Goal: Transaction & Acquisition: Book appointment/travel/reservation

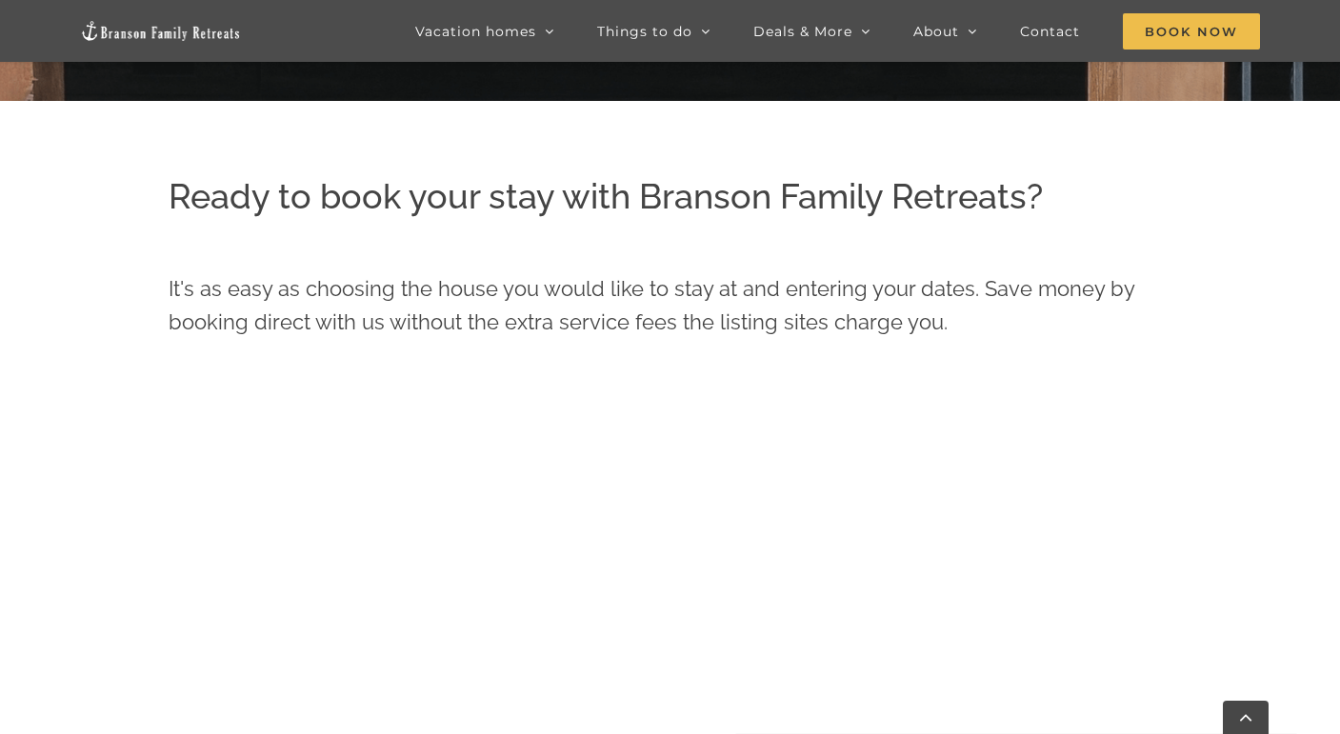
scroll to position [690, 0]
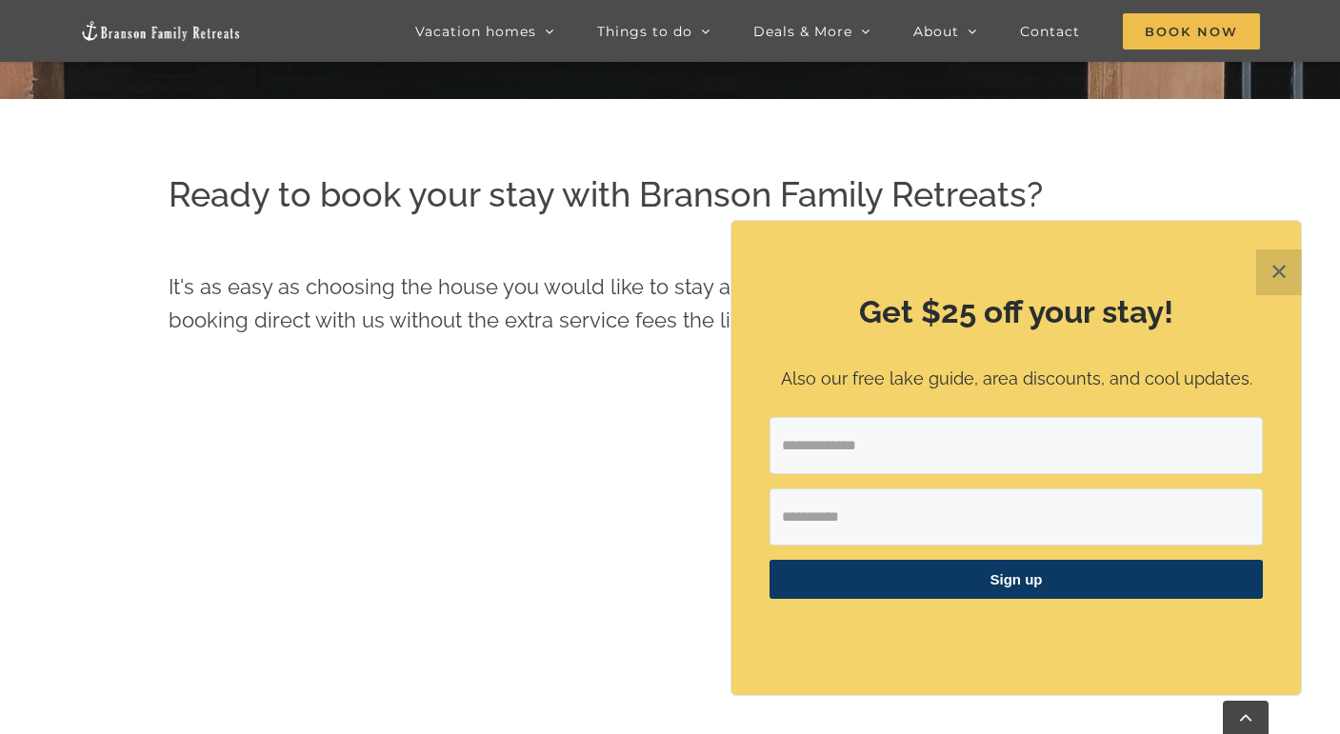
click at [1275, 271] on button "✕" at bounding box center [1279, 272] width 46 height 46
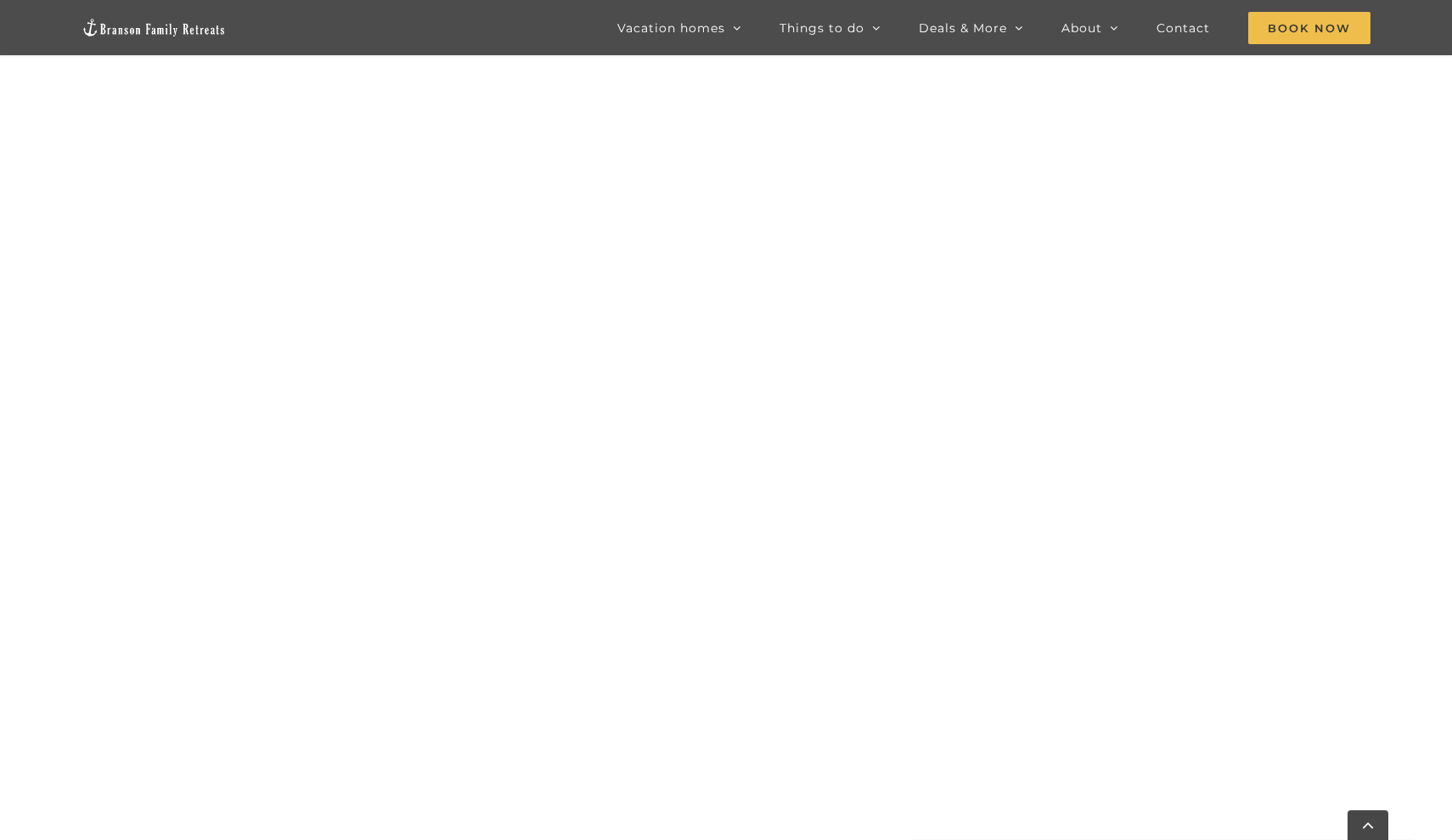
scroll to position [1616, 0]
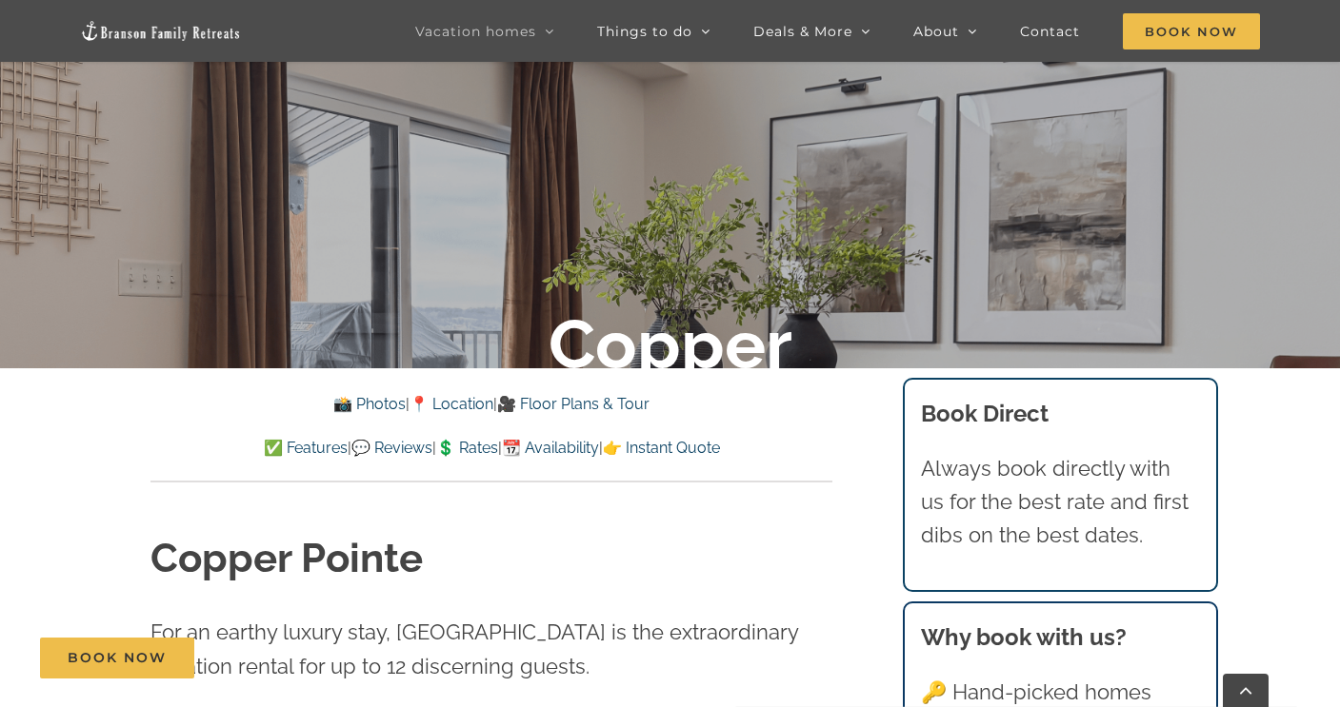
scroll to position [395, 0]
click at [576, 447] on link "📆 Availability" at bounding box center [550, 447] width 97 height 18
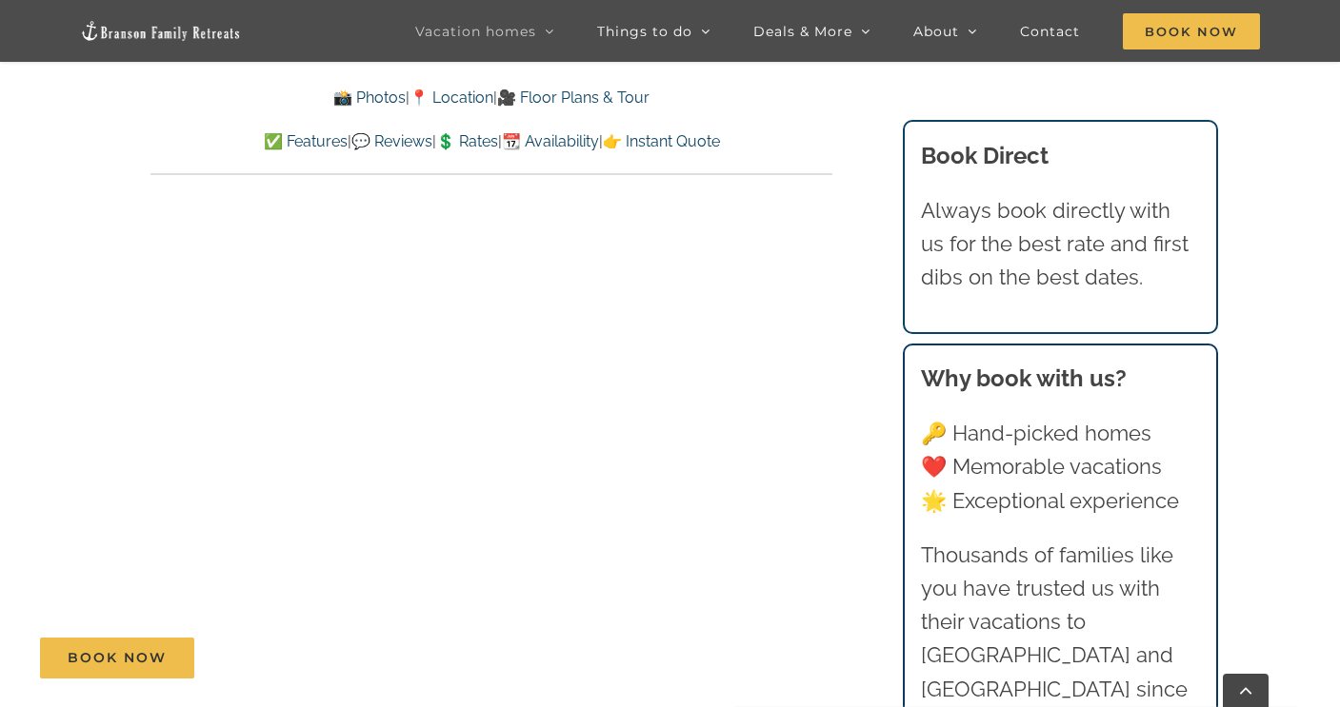
scroll to position [8834, 0]
click at [1180, 26] on span "Book Now" at bounding box center [1191, 31] width 137 height 36
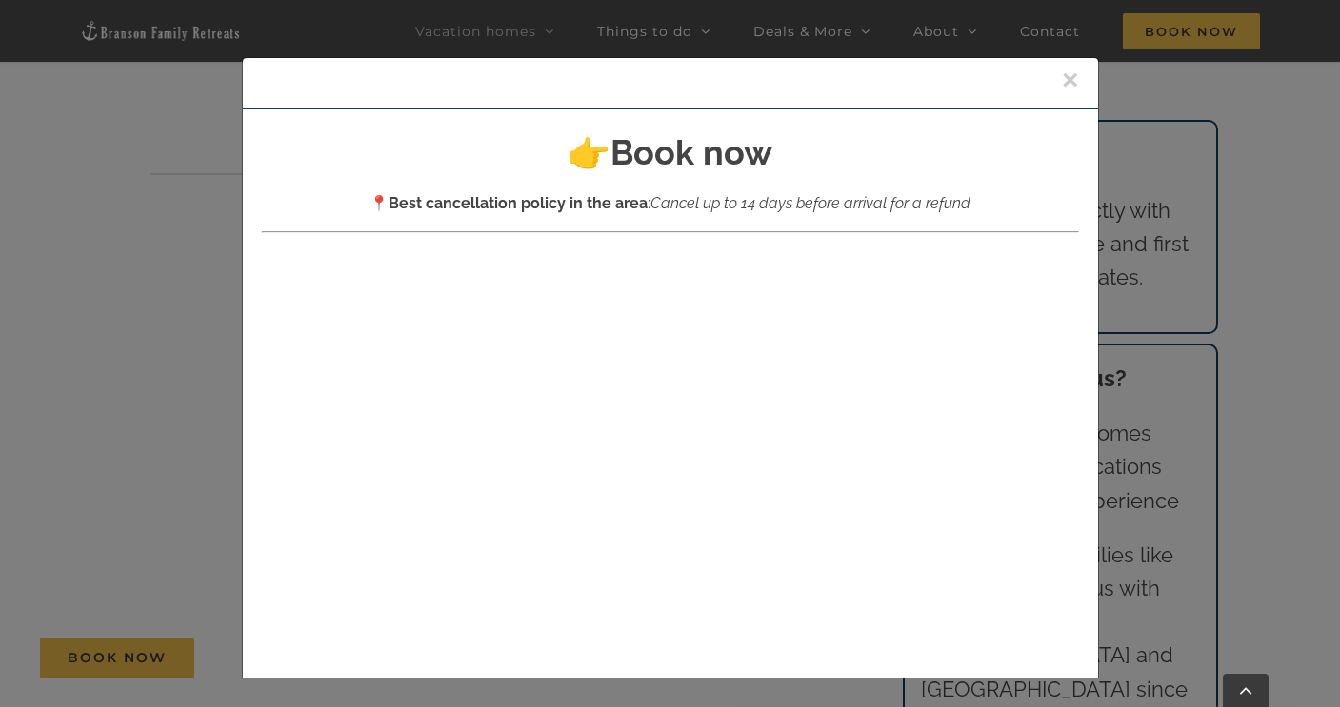
click at [1069, 85] on button "×" at bounding box center [1070, 80] width 17 height 29
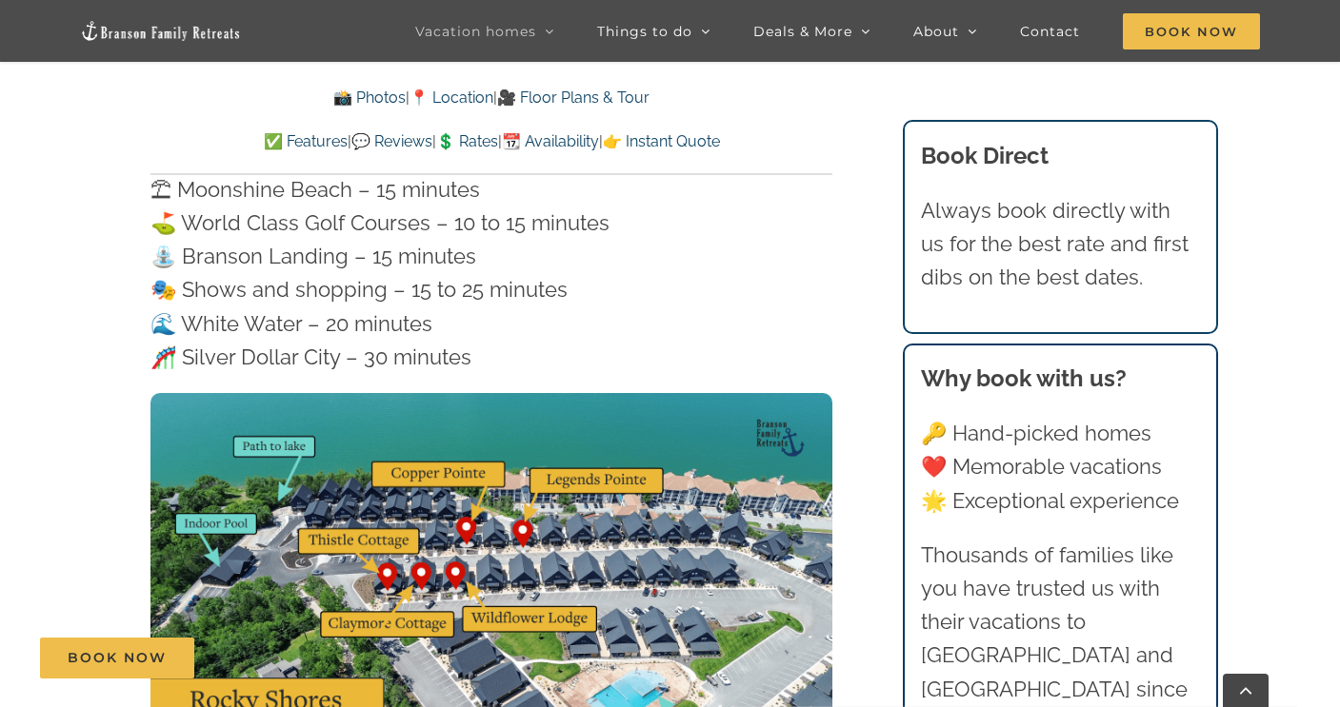
scroll to position [5662, 0]
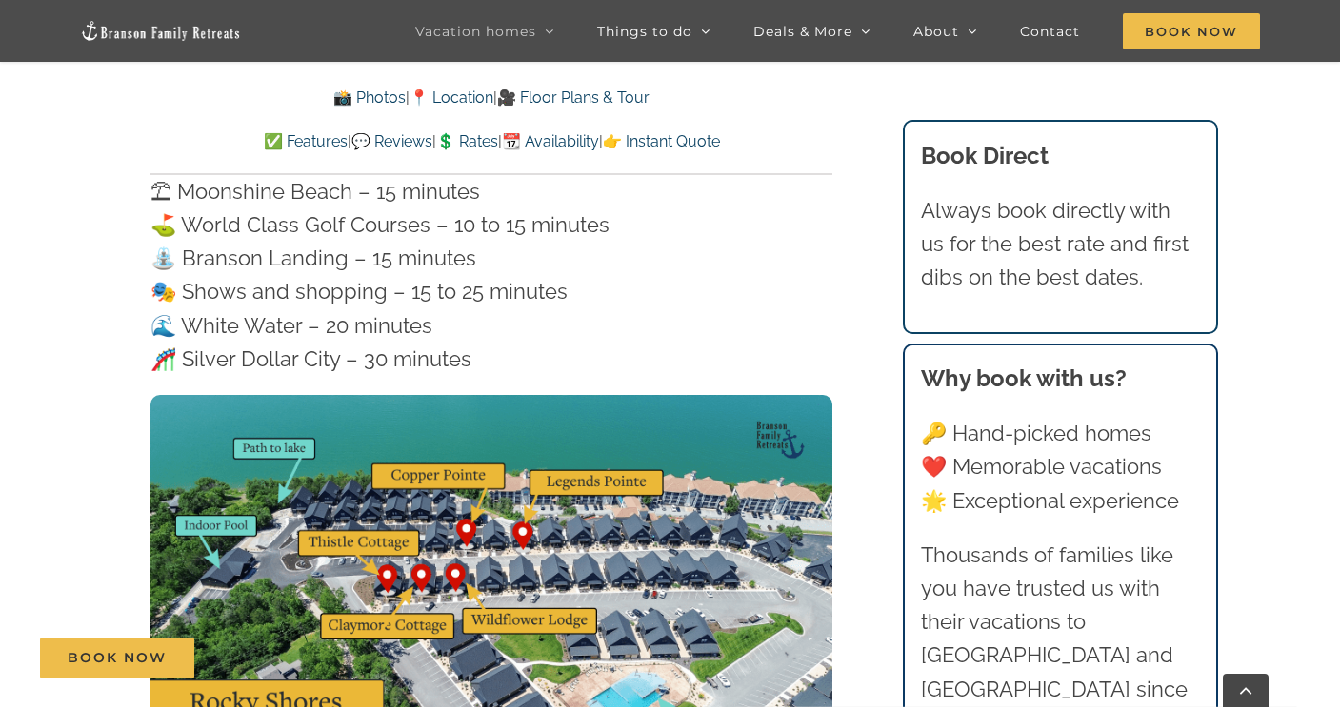
scroll to position [395, 0]
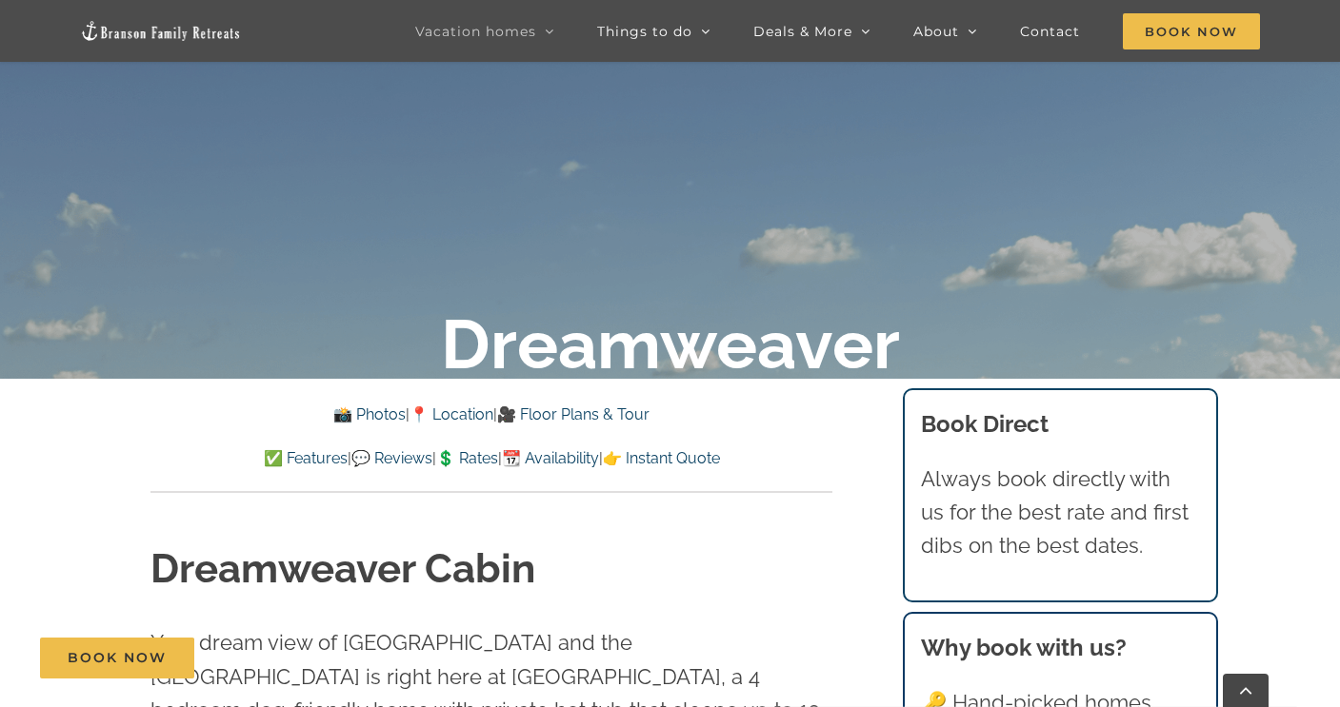
scroll to position [387, 0]
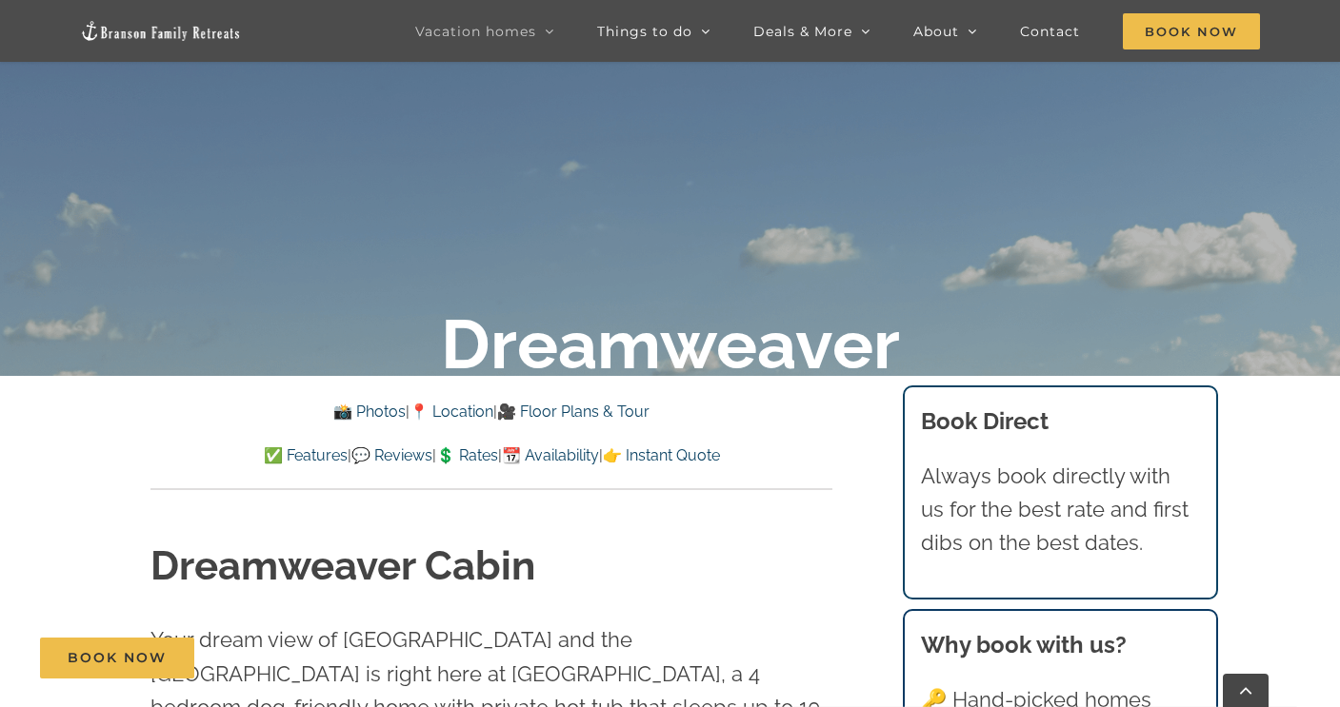
click at [467, 410] on link "📍 Location" at bounding box center [451, 412] width 84 height 18
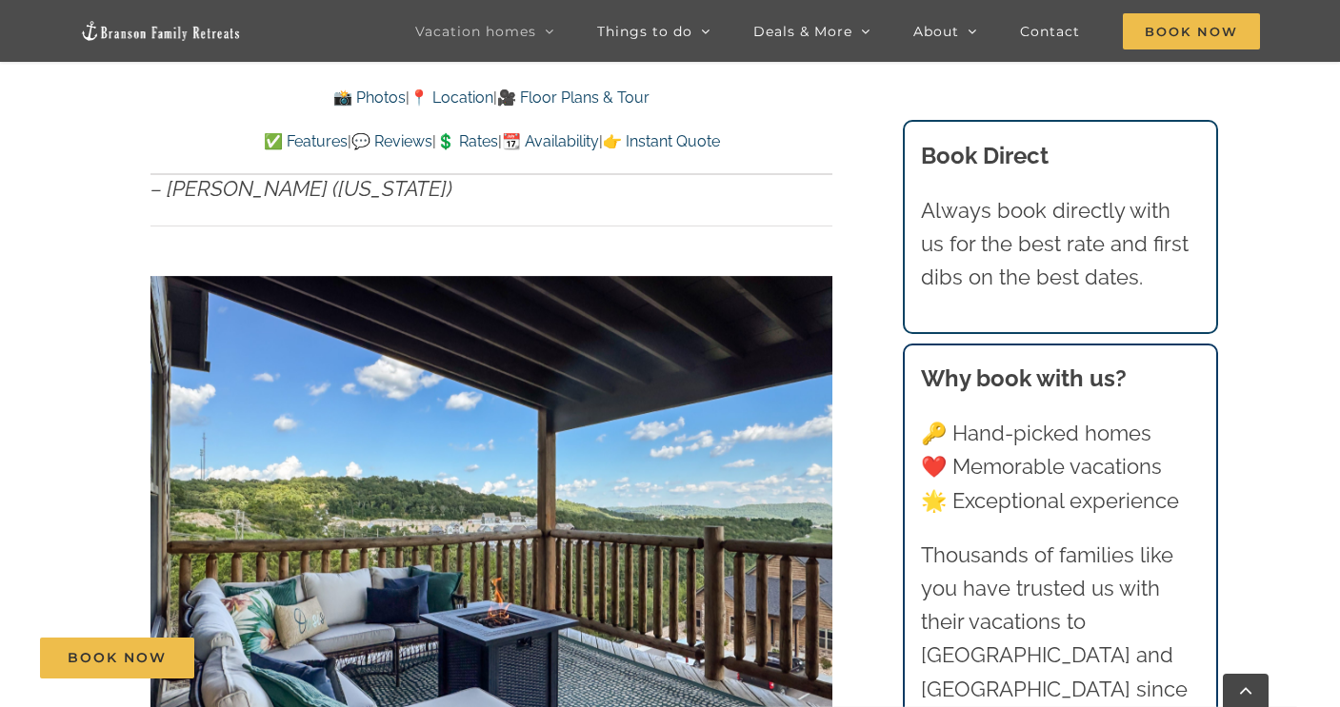
scroll to position [1161, 0]
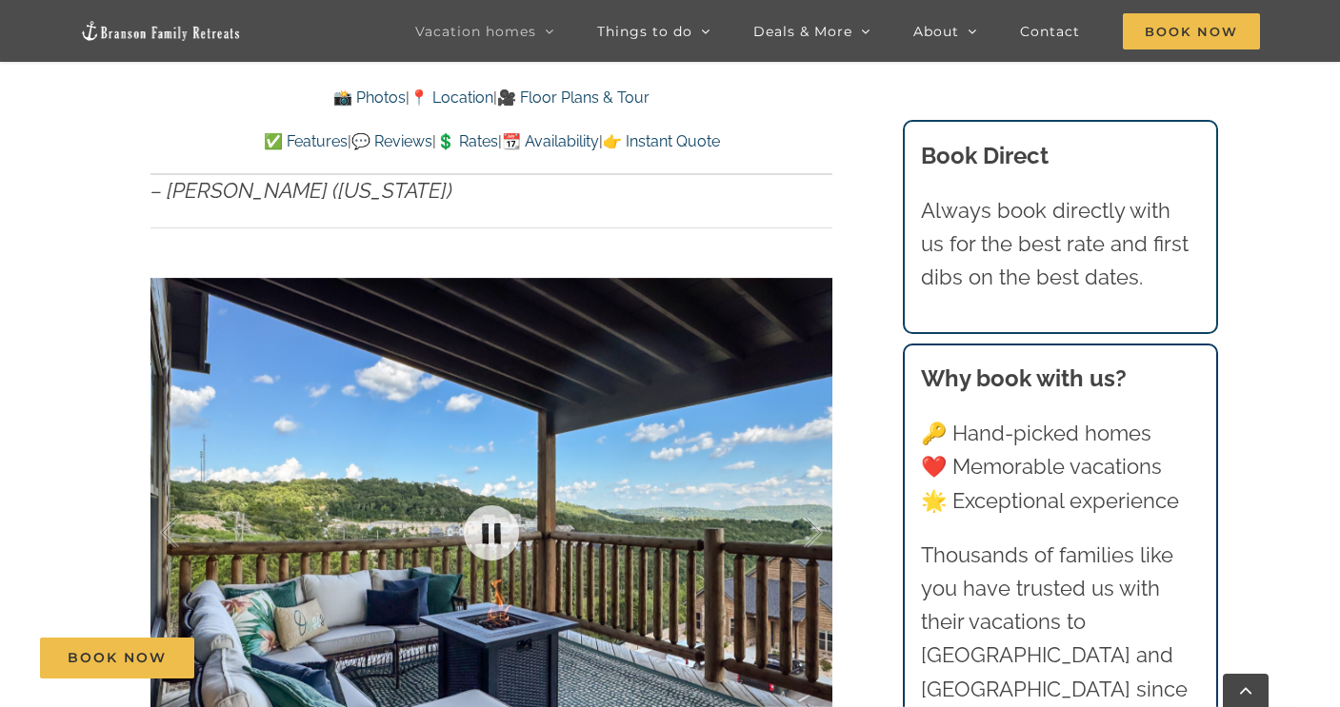
click at [477, 450] on div at bounding box center [491, 533] width 682 height 560
click at [497, 509] on link at bounding box center [491, 533] width 76 height 76
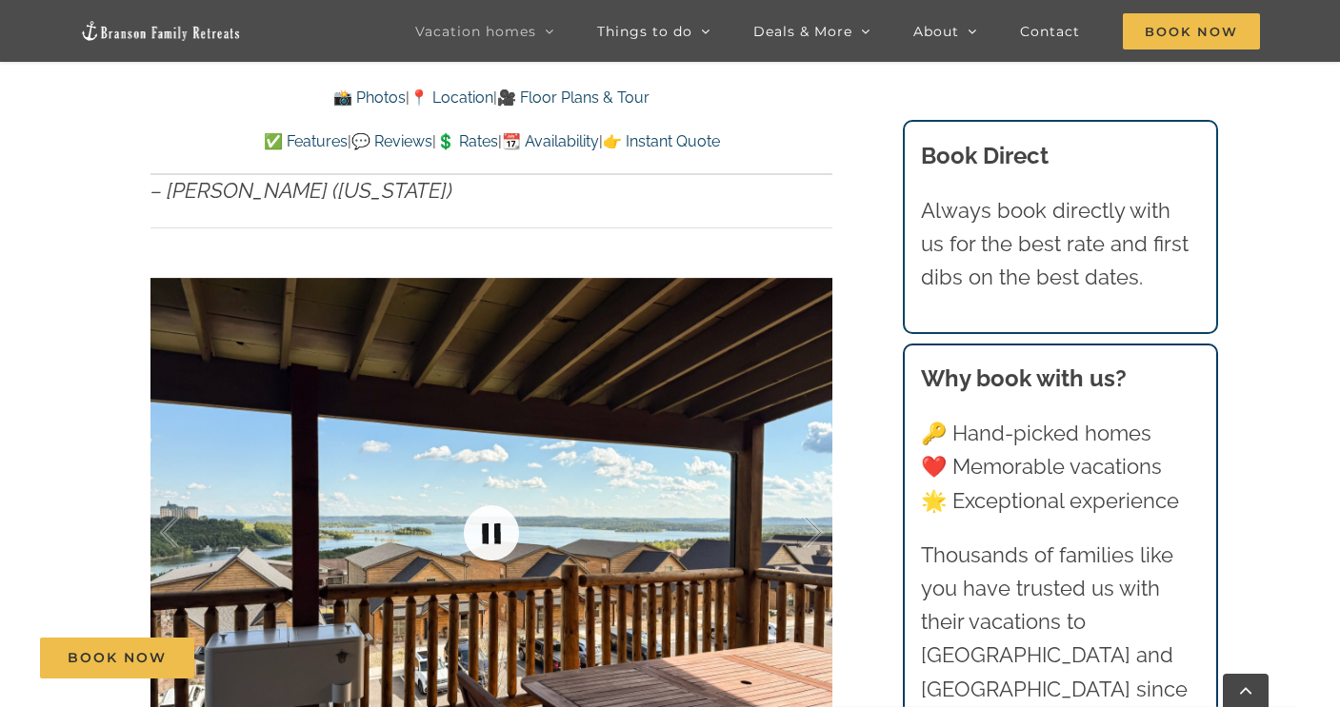
click at [497, 508] on link at bounding box center [491, 533] width 76 height 76
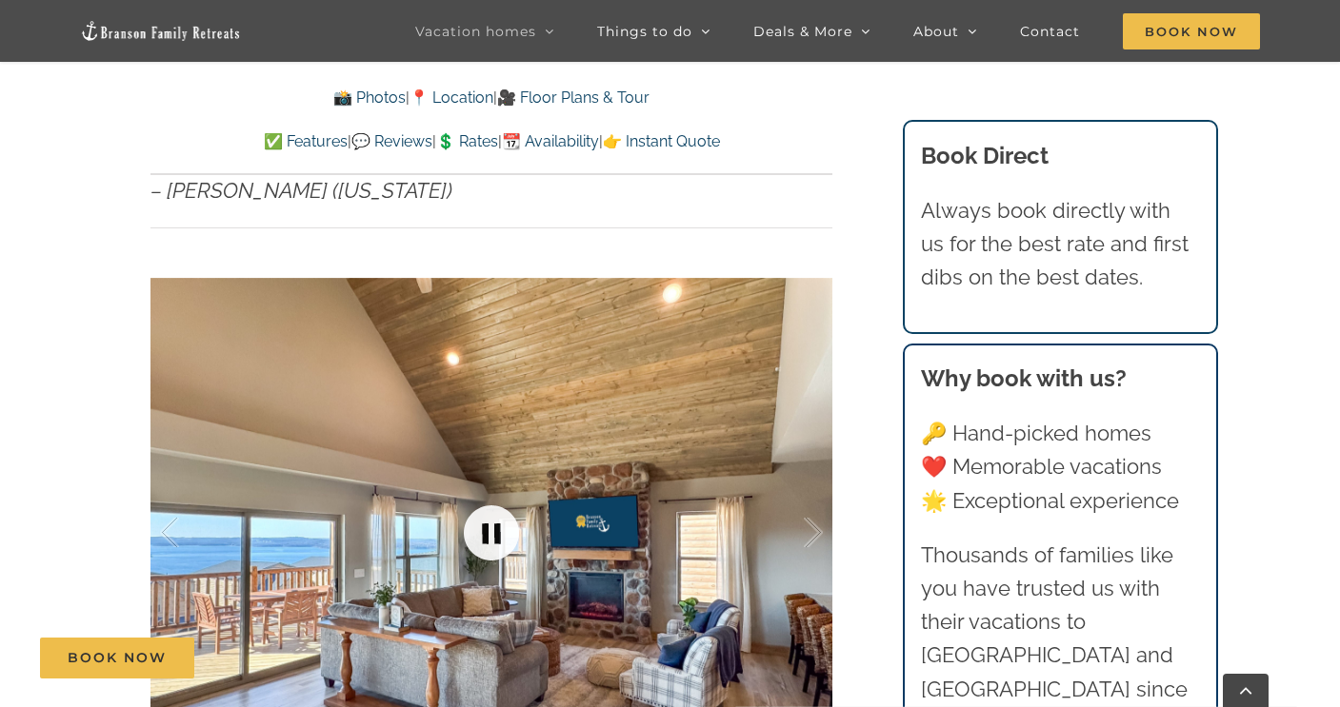
click at [497, 508] on link at bounding box center [491, 533] width 76 height 76
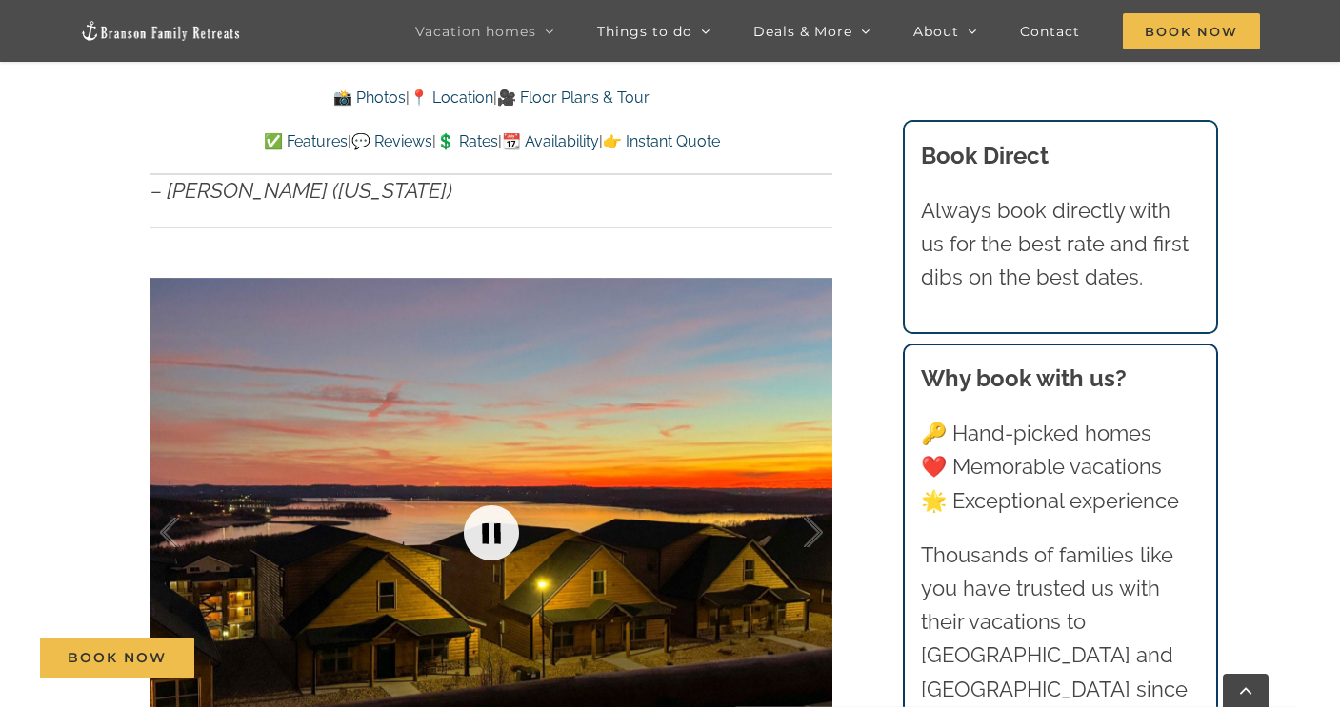
click at [497, 508] on link at bounding box center [491, 533] width 76 height 76
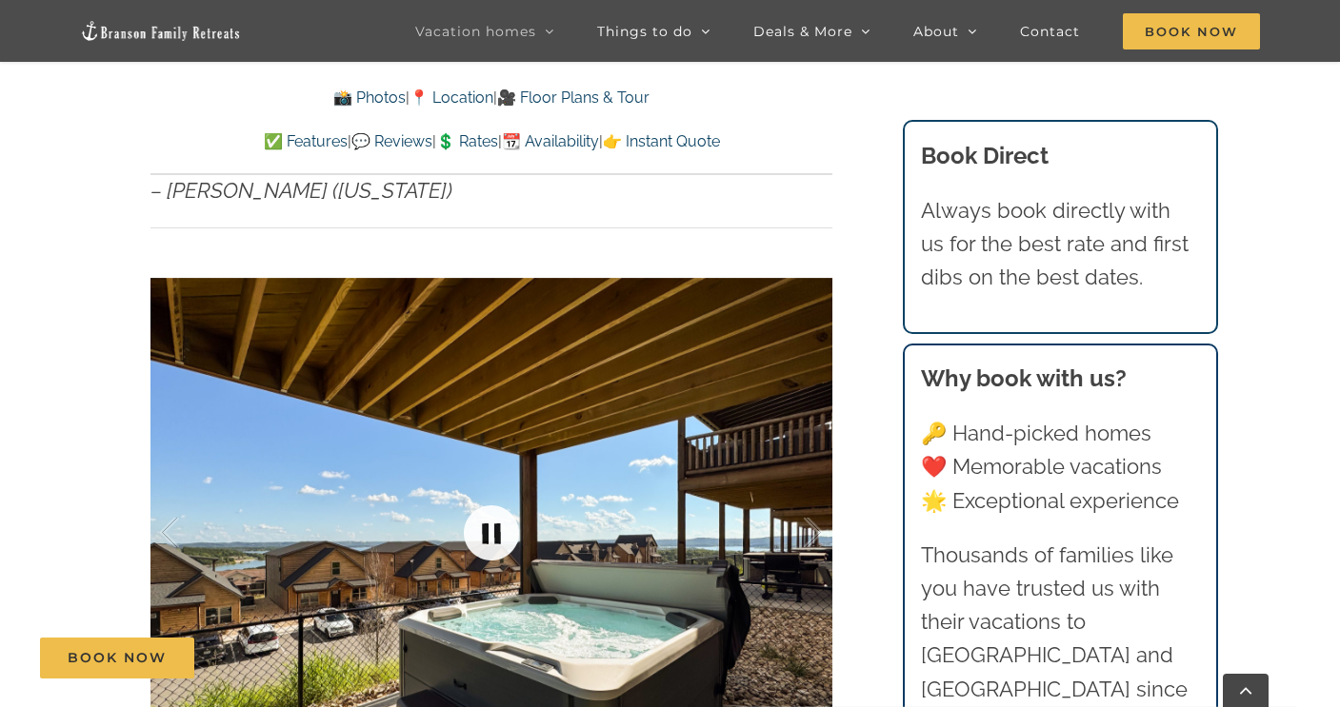
click at [497, 508] on link at bounding box center [491, 533] width 76 height 76
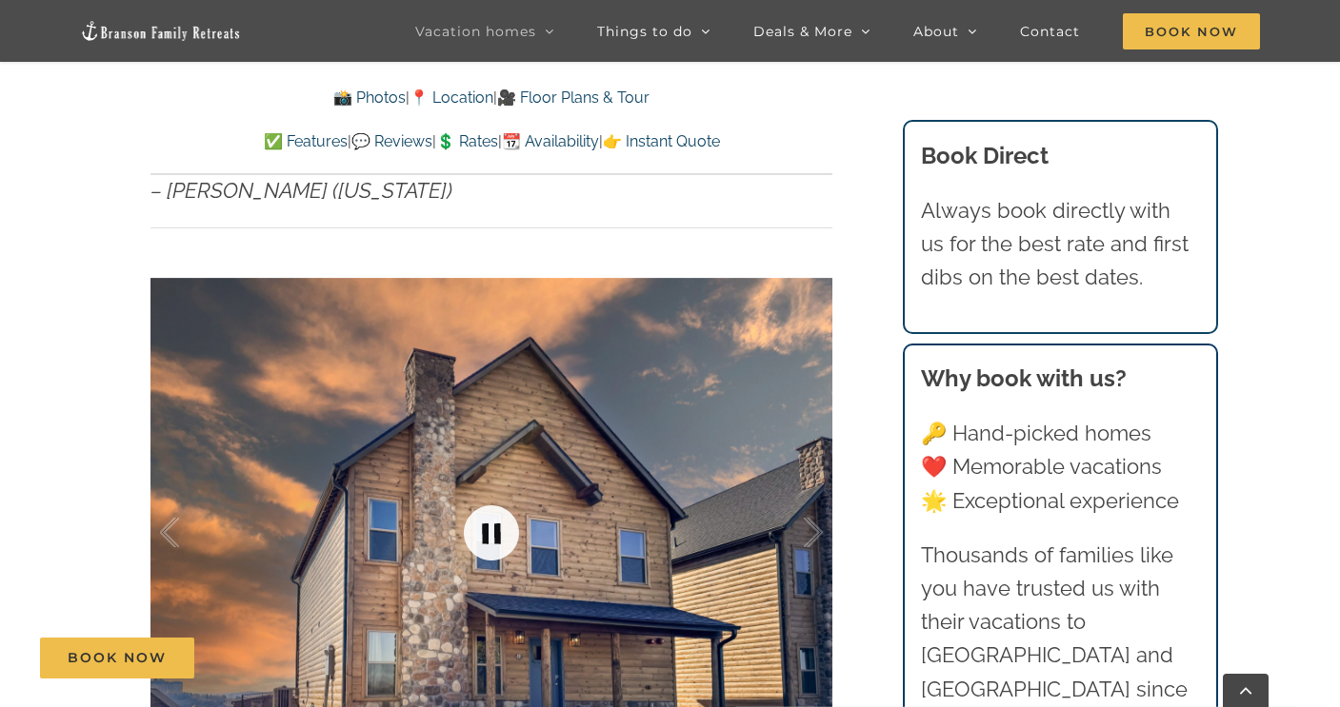
click at [497, 508] on link at bounding box center [491, 533] width 76 height 76
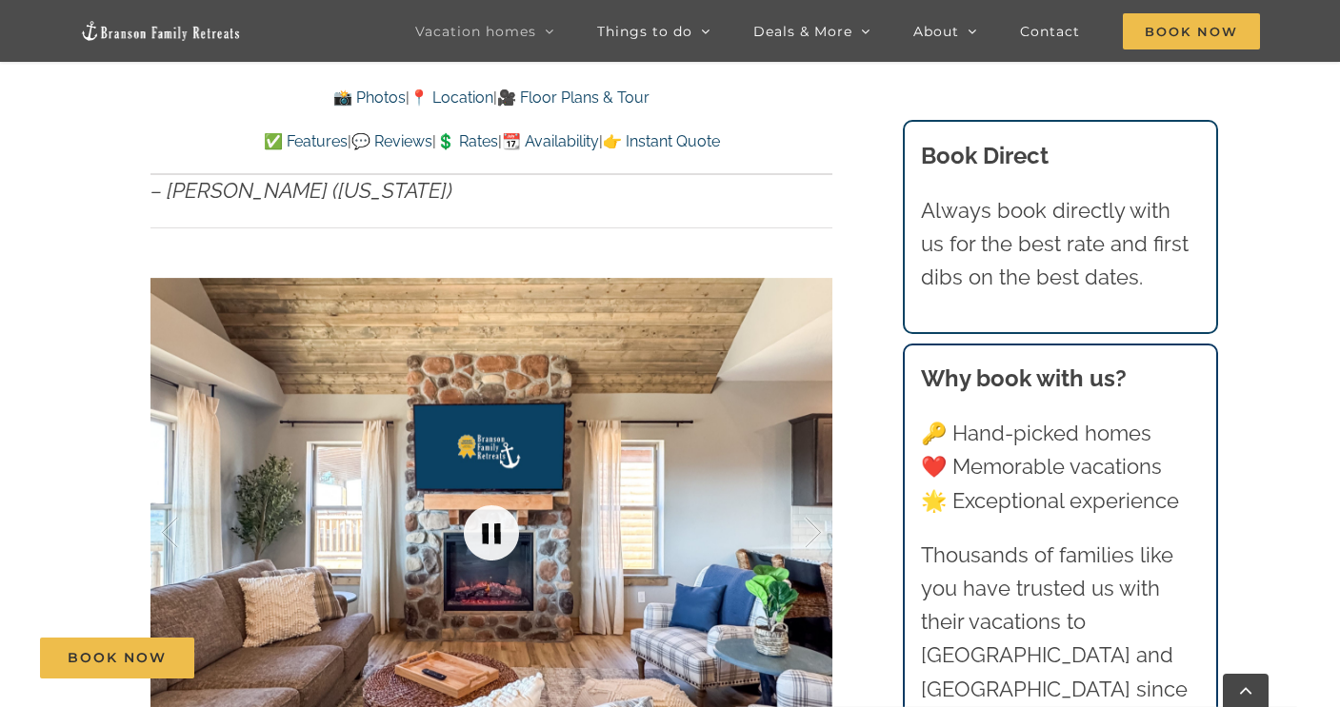
click at [497, 508] on link at bounding box center [491, 533] width 76 height 76
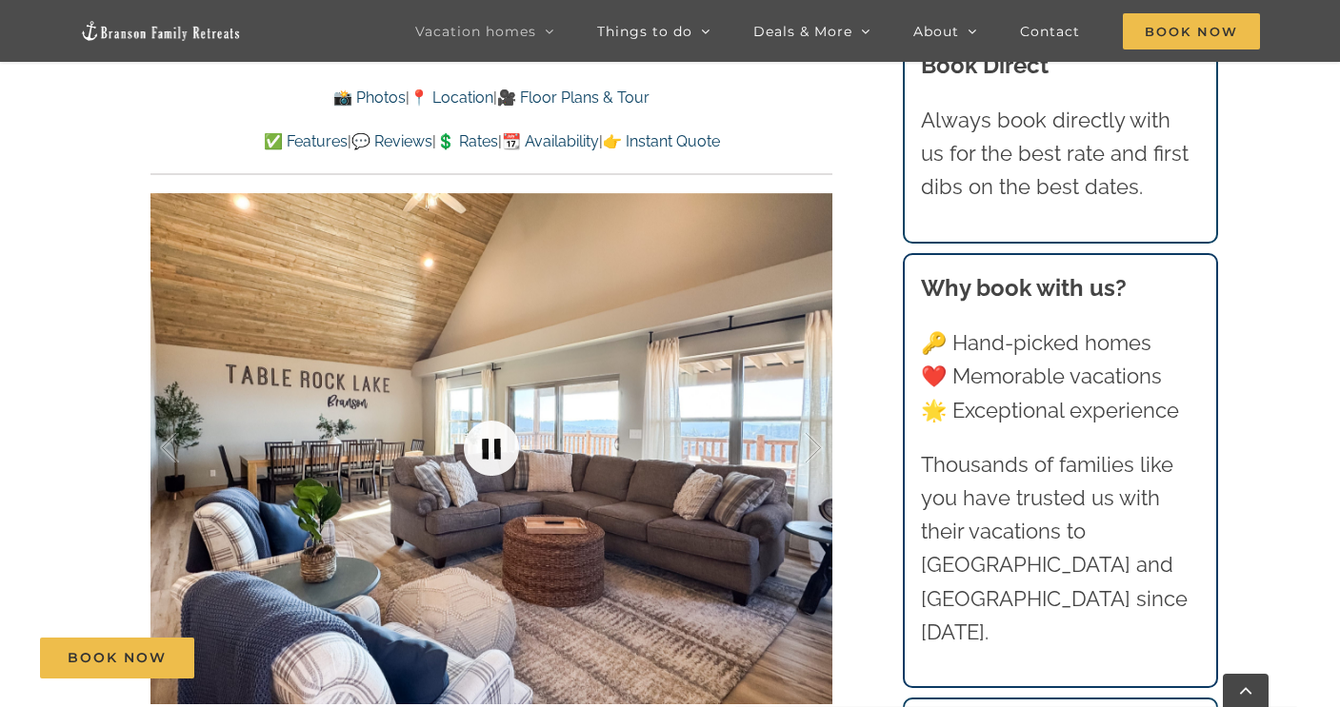
scroll to position [1253, 0]
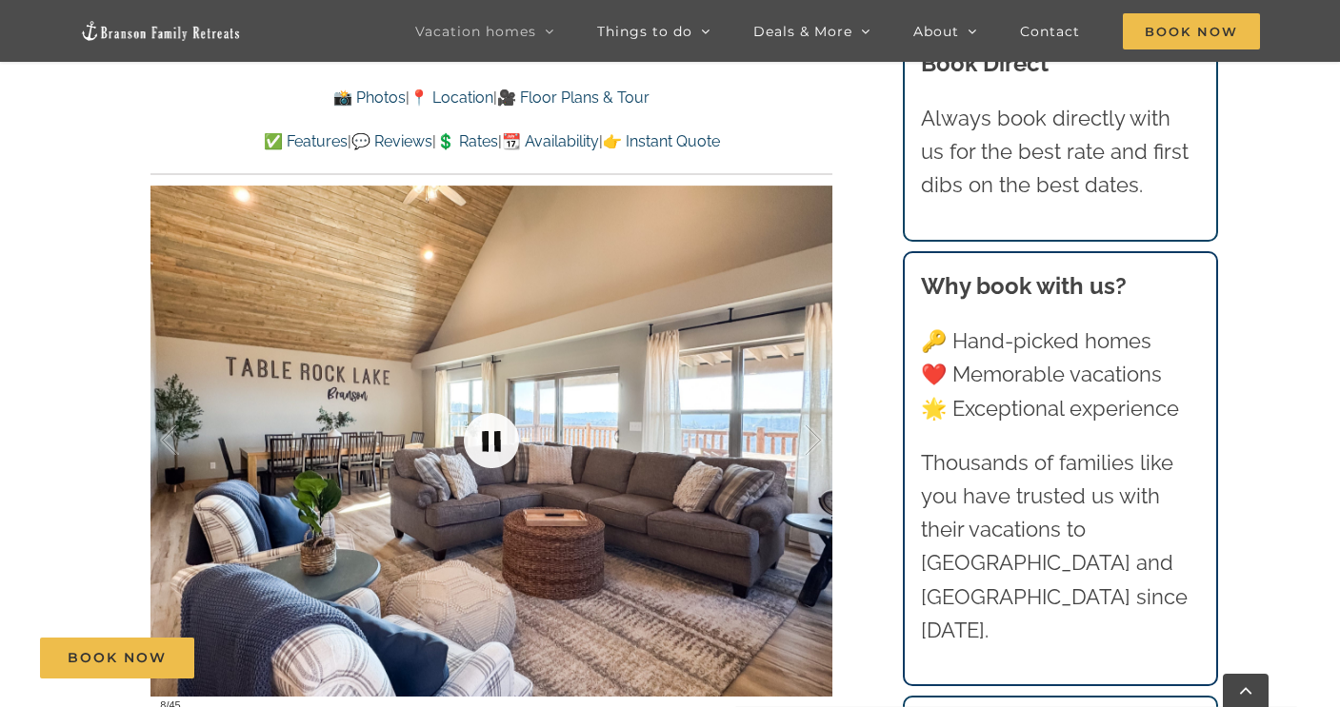
click at [490, 416] on link at bounding box center [491, 441] width 76 height 76
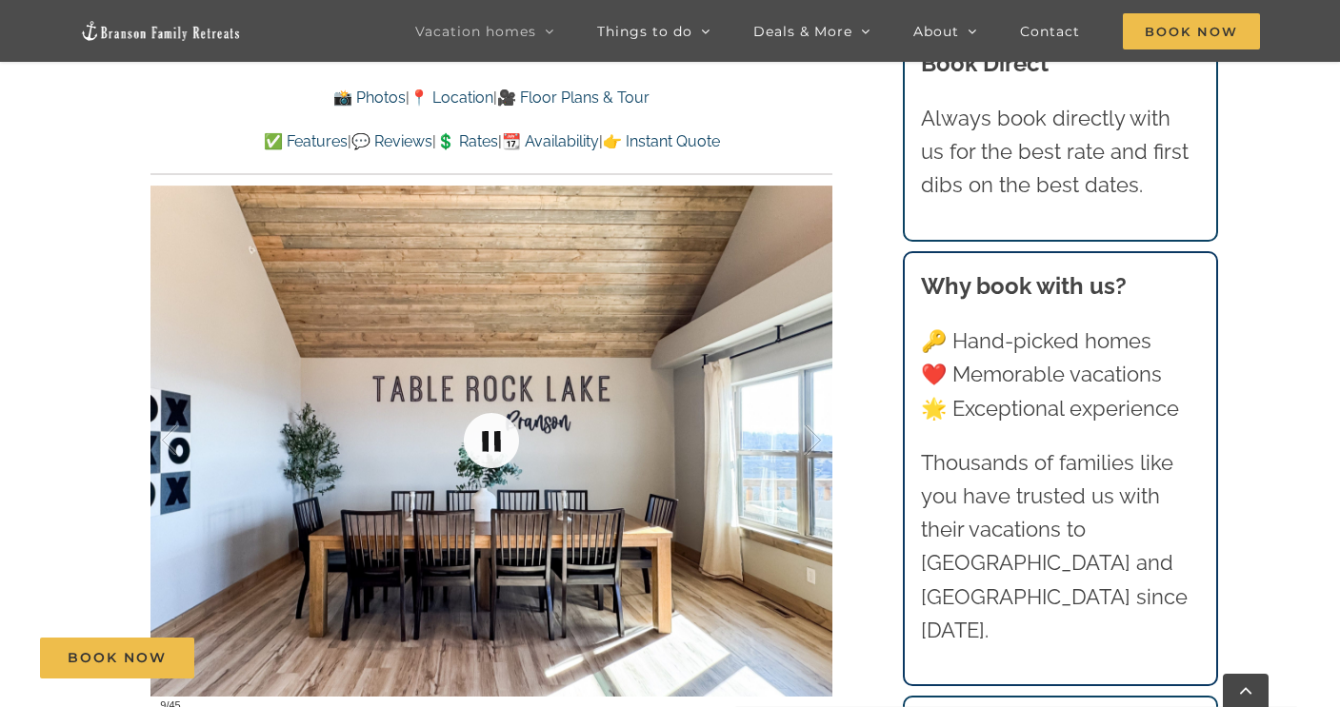
click at [490, 416] on link at bounding box center [491, 441] width 76 height 76
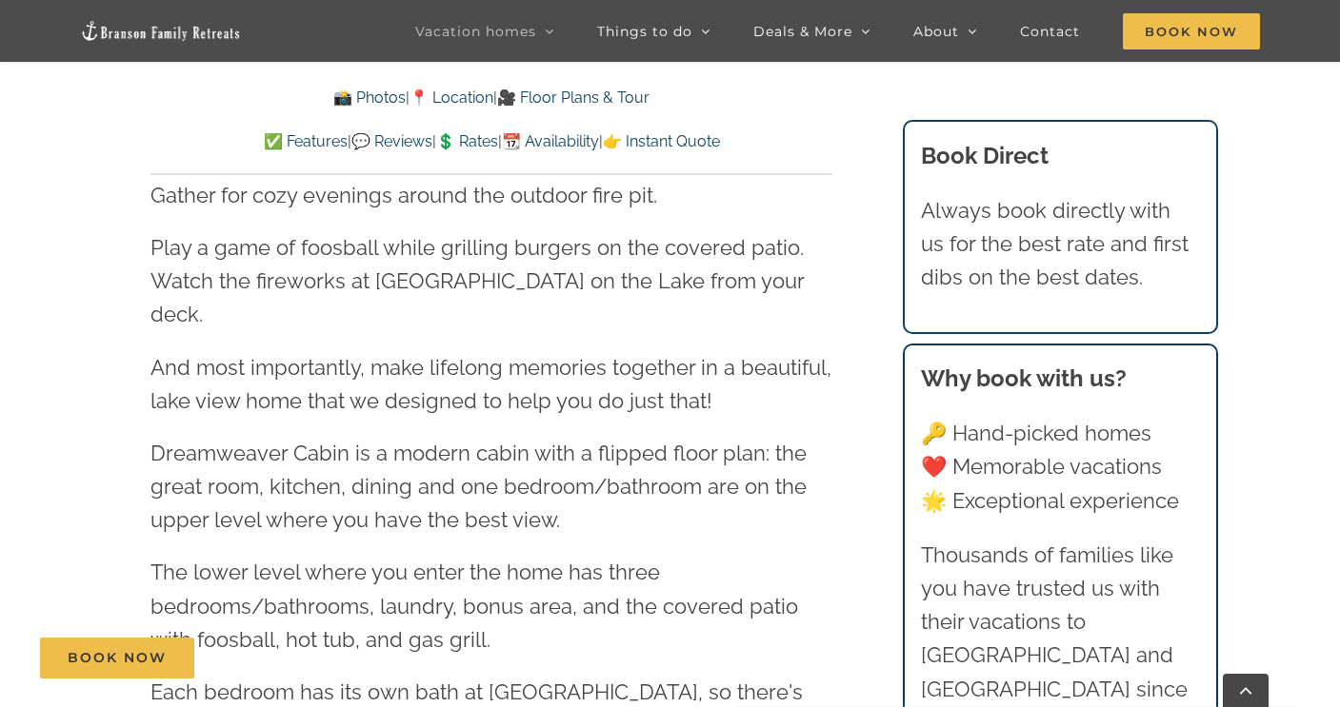
scroll to position [2028, 0]
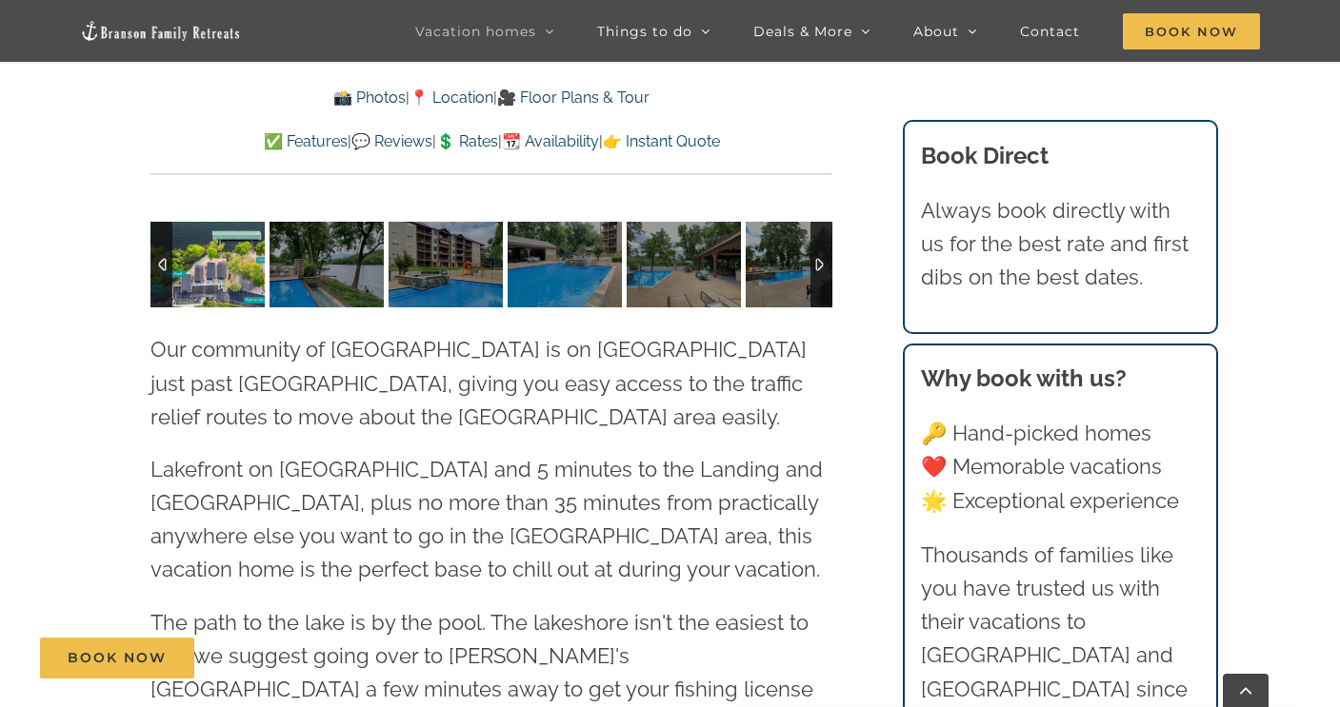
scroll to position [4710, 0]
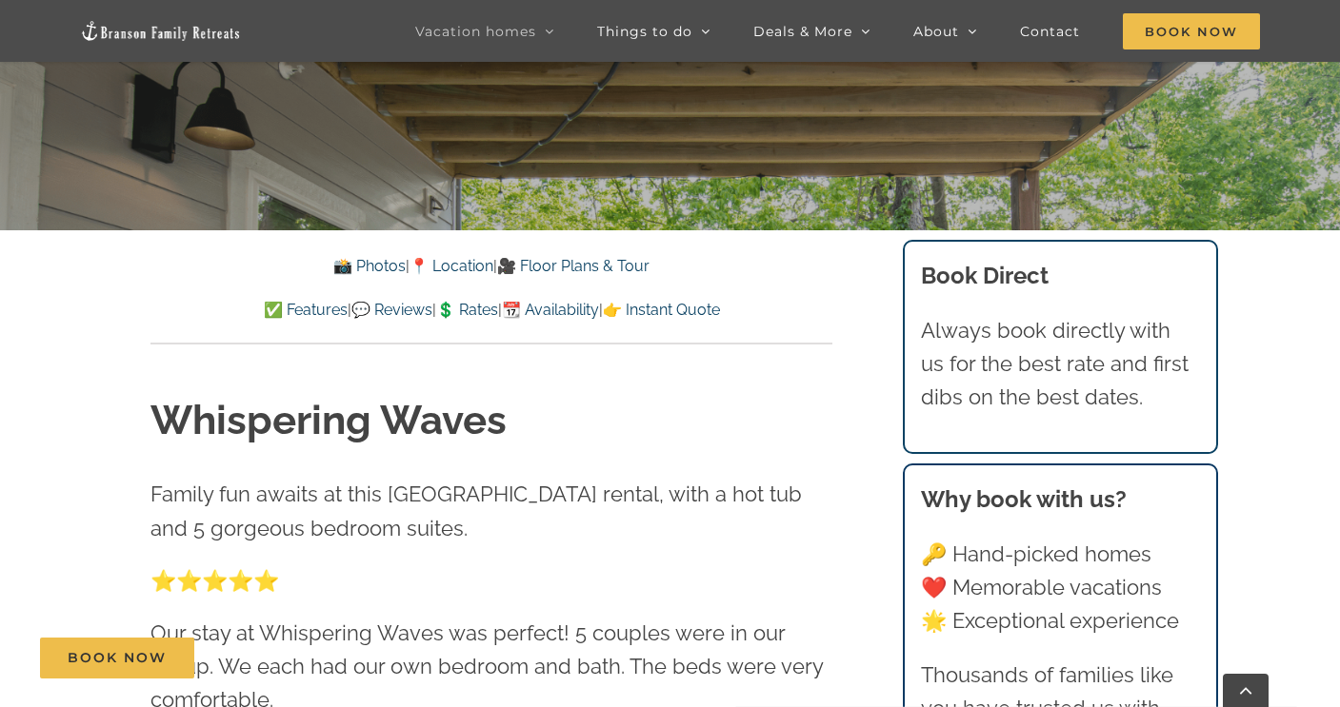
scroll to position [532, 0]
click at [460, 263] on link "📍 Location" at bounding box center [451, 266] width 84 height 18
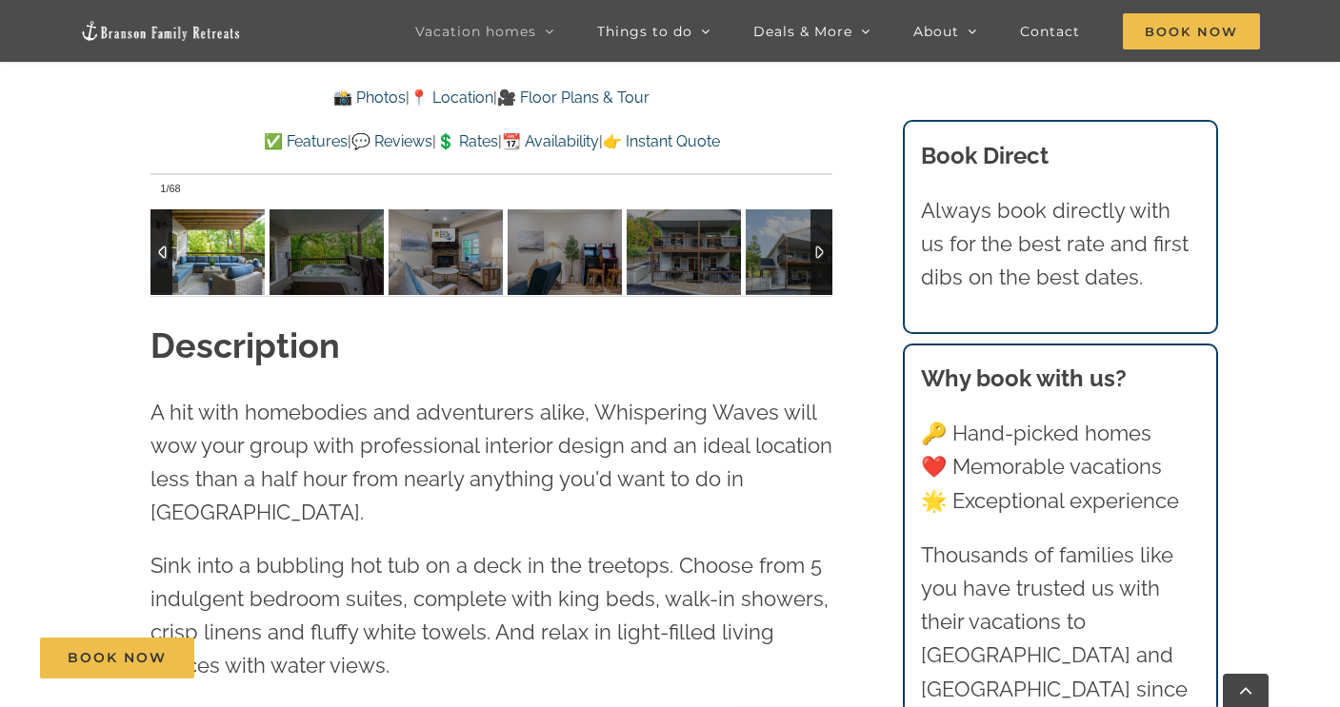
scroll to position [1854, 0]
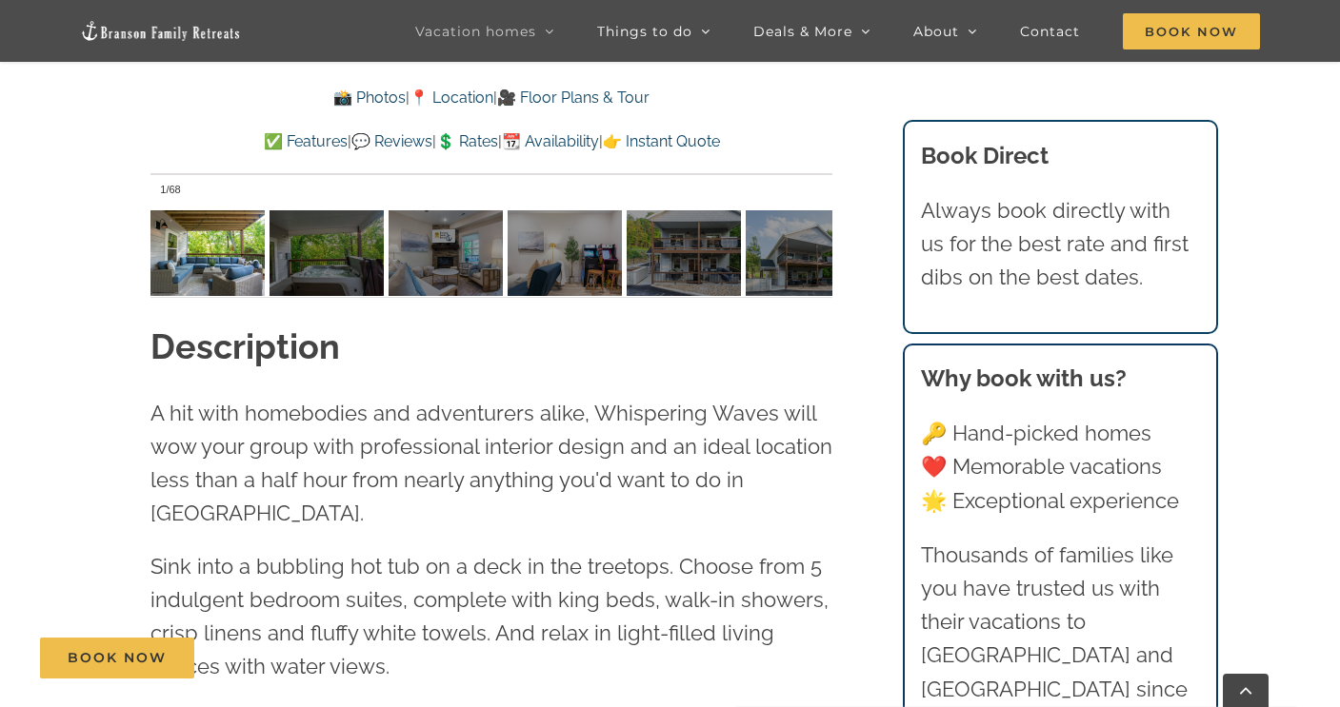
click at [464, 141] on link "💲 Rates" at bounding box center [467, 141] width 62 height 18
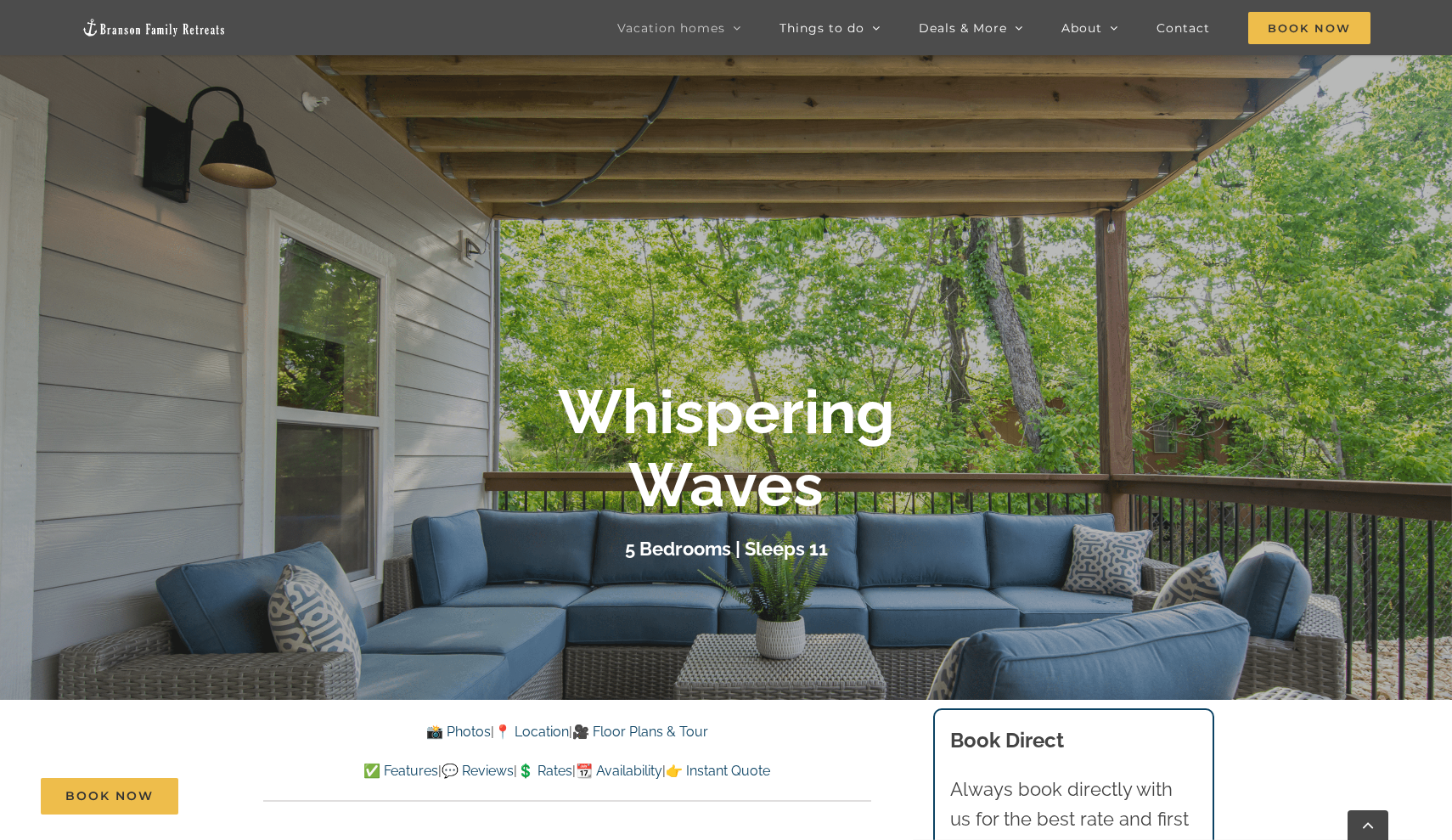
scroll to position [171, 0]
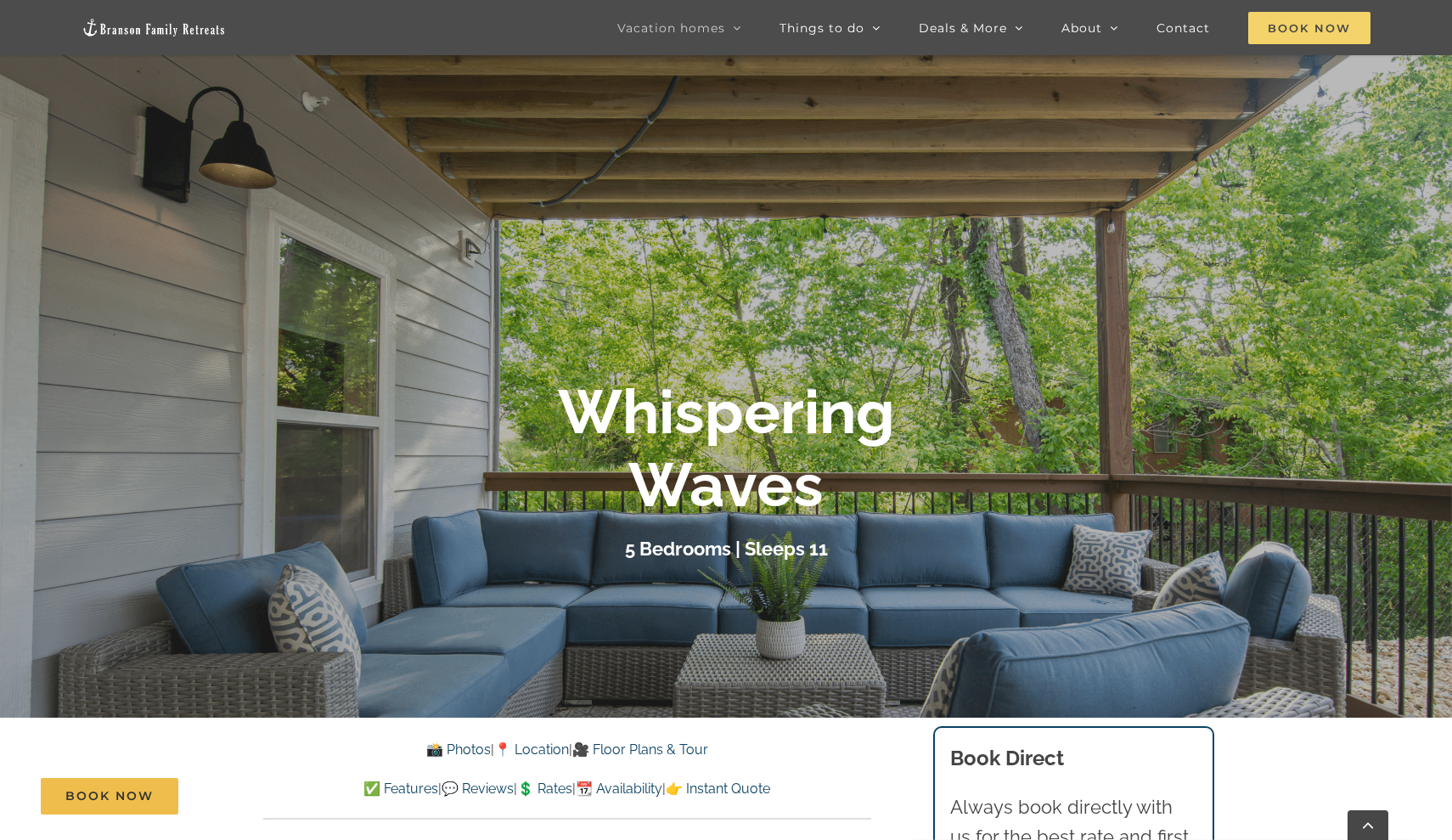
click at [1194, 32] on span "Book Now" at bounding box center [1309, 28] width 122 height 32
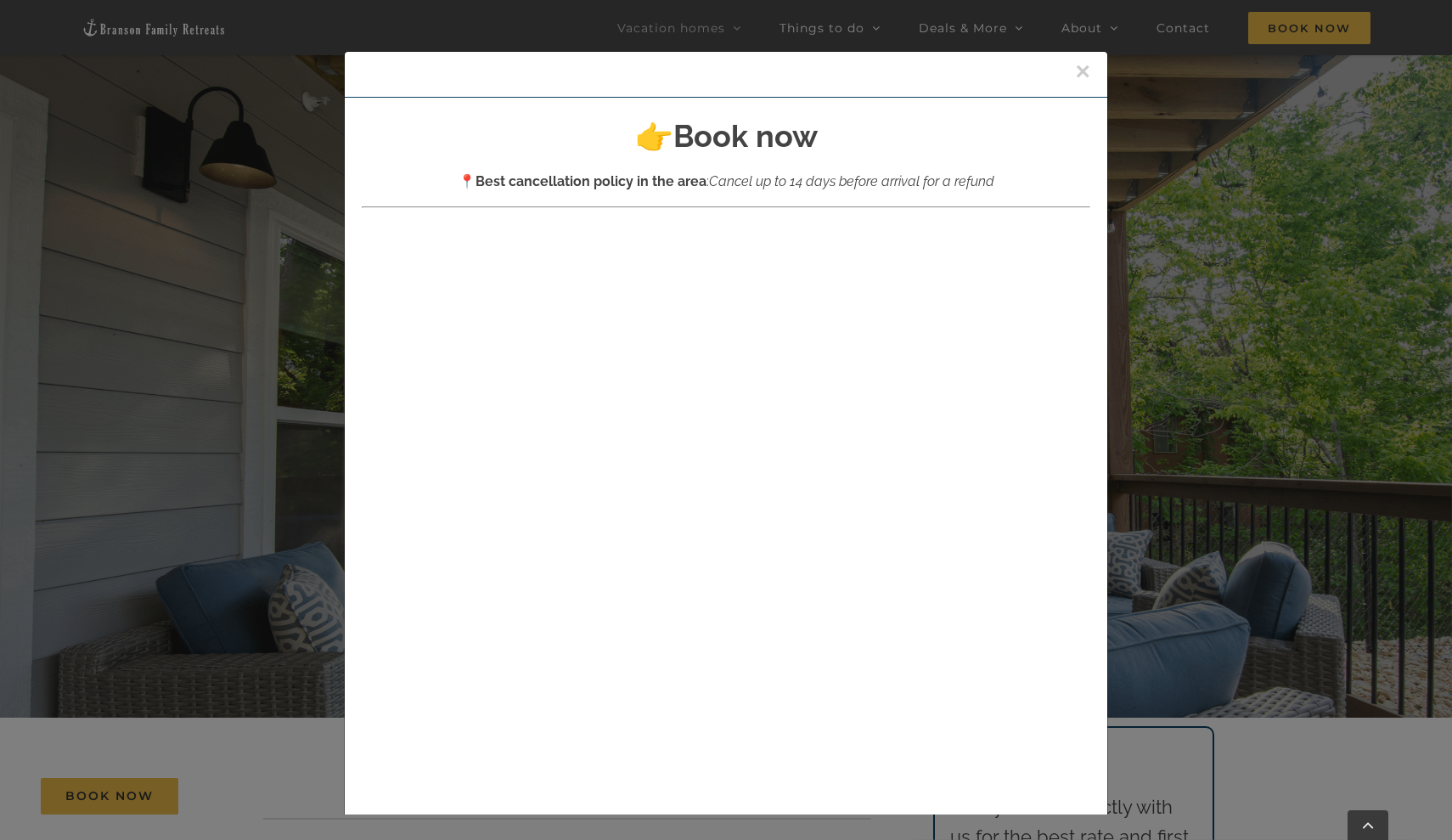
click at [1081, 78] on button "×" at bounding box center [1082, 71] width 15 height 26
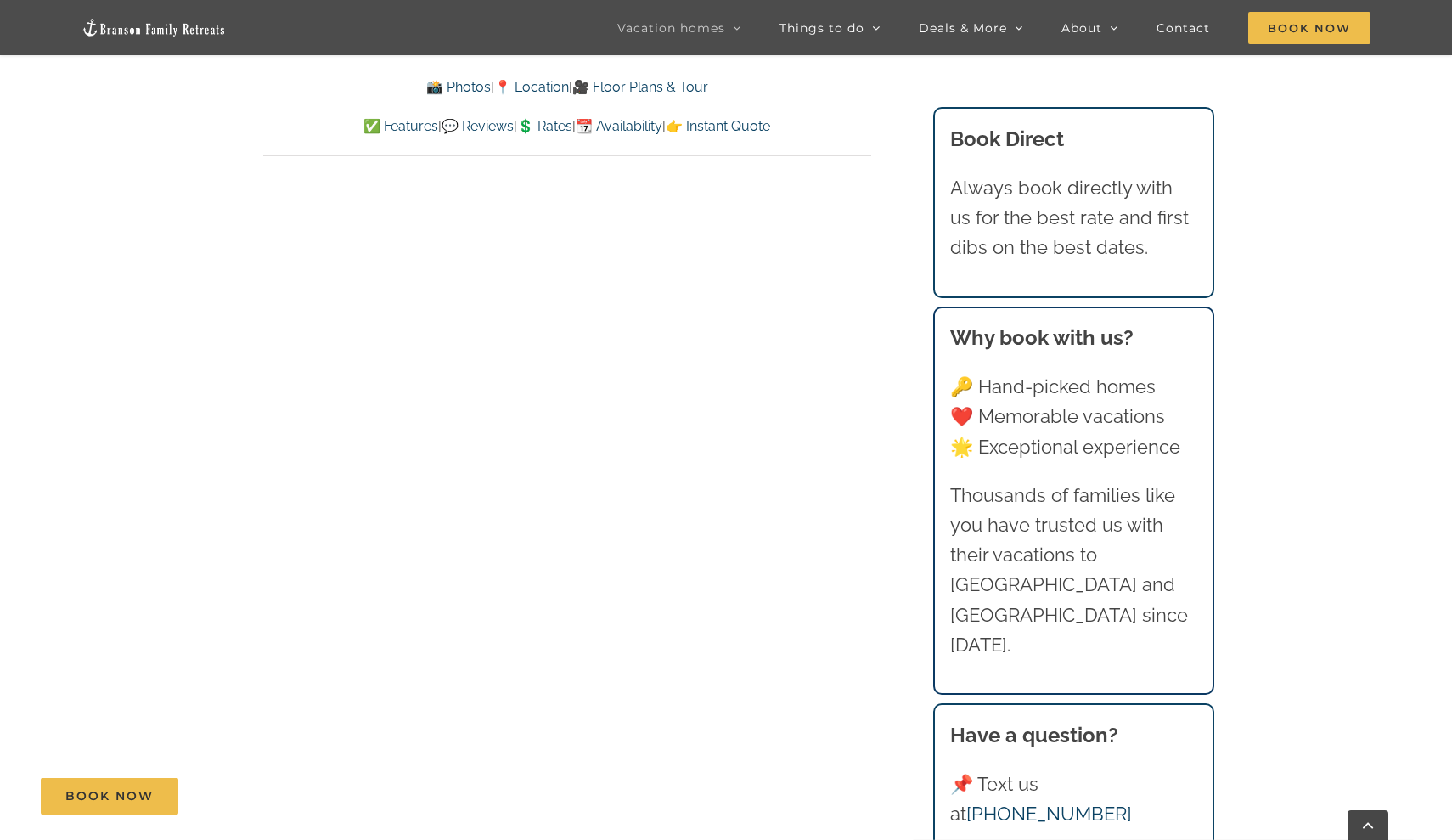
scroll to position [1653, 0]
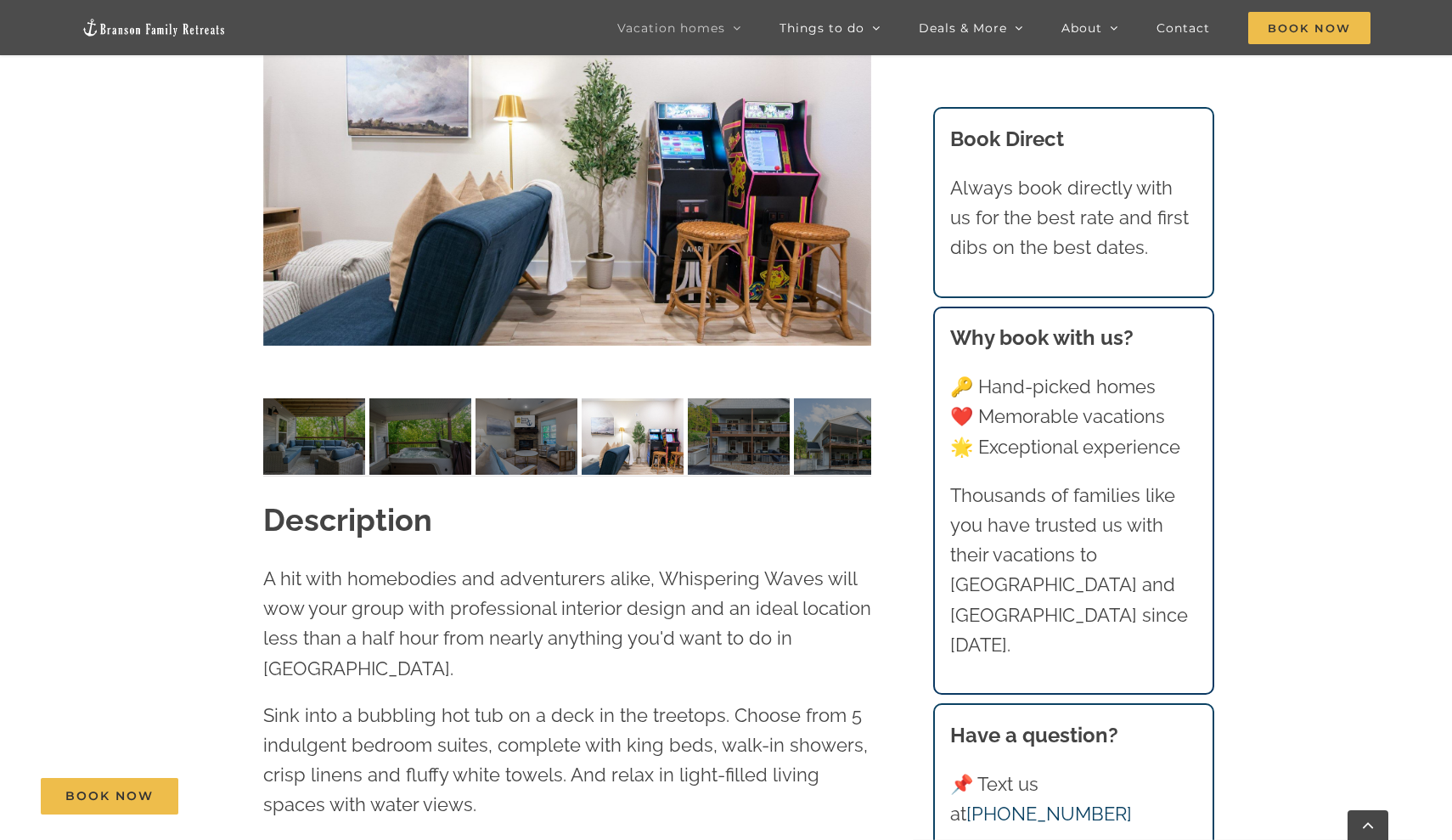
scroll to position [474, 0]
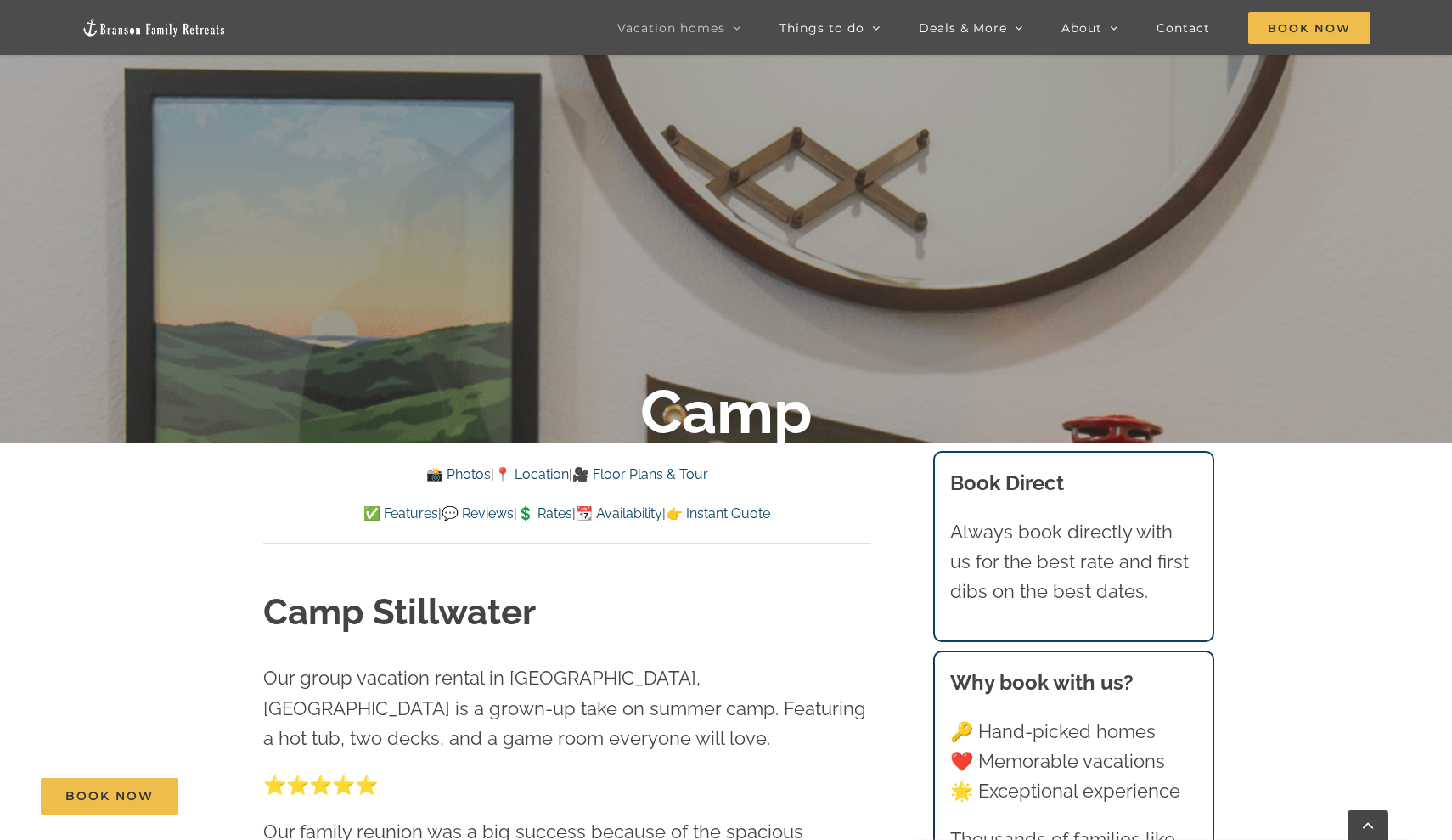
scroll to position [449, 0]
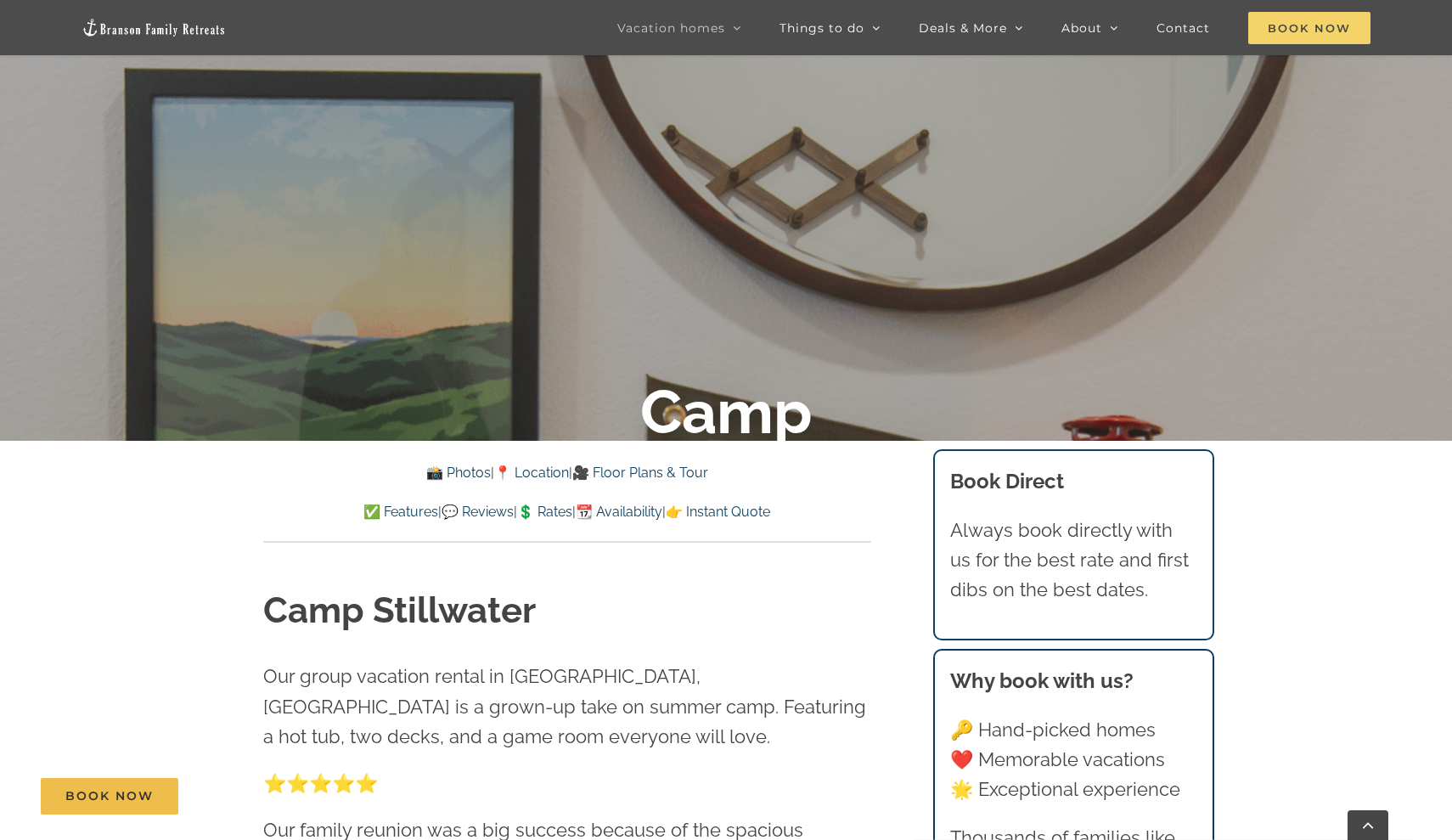
click at [1297, 32] on span "Book Now" at bounding box center [1309, 28] width 122 height 32
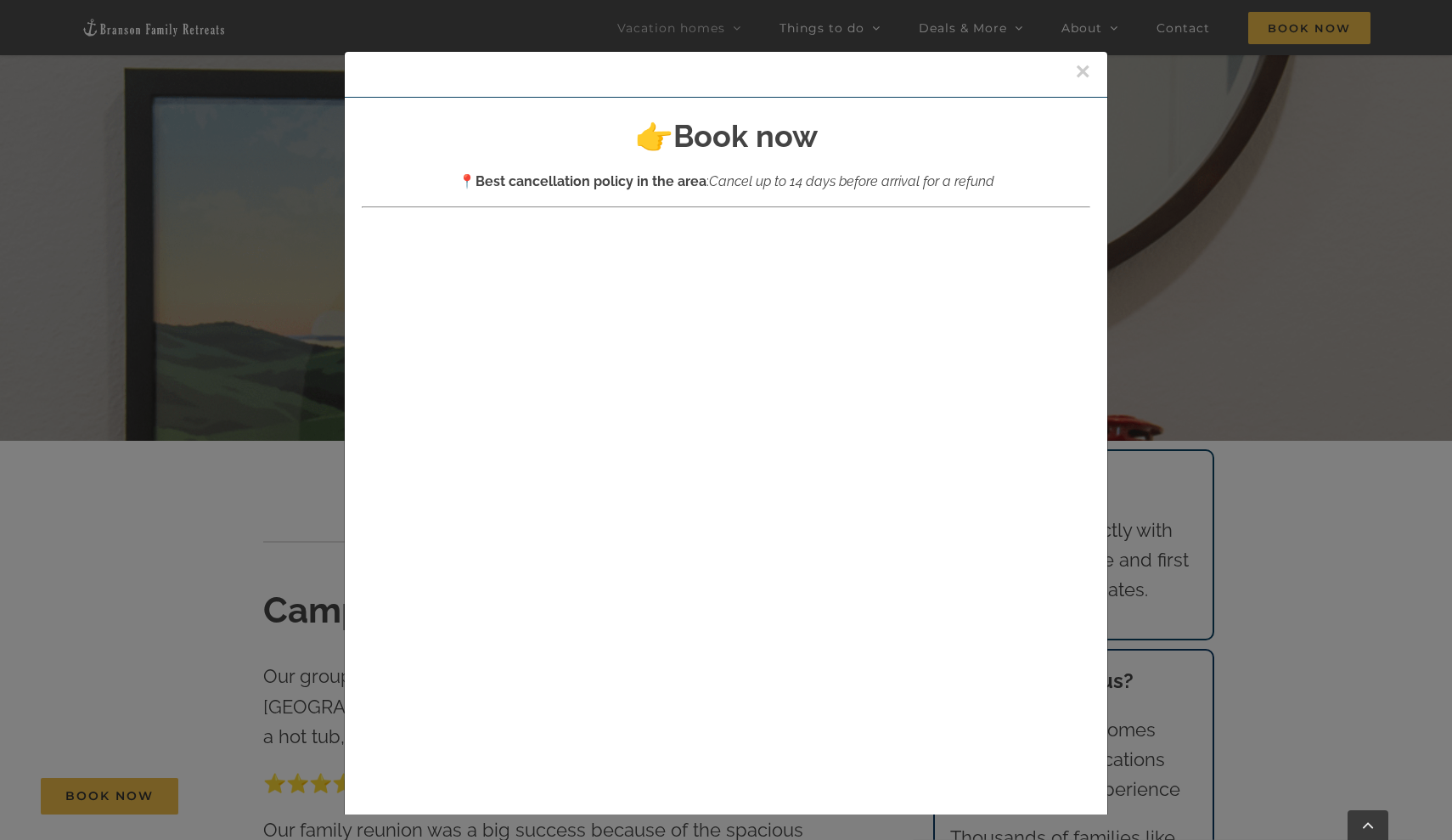
click at [1084, 77] on button "×" at bounding box center [1082, 71] width 15 height 26
